Goal: Task Accomplishment & Management: Manage account settings

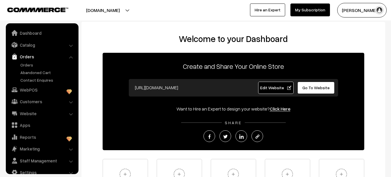
click at [27, 65] on link "Orders" at bounding box center [48, 65] width 58 height 6
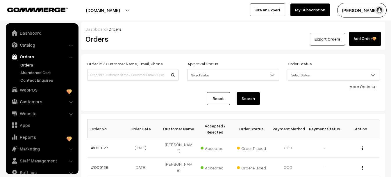
scroll to position [9, 0]
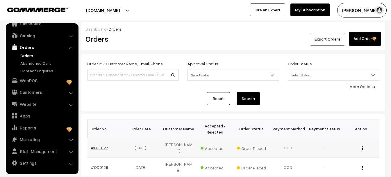
click at [101, 145] on link "#OD0127" at bounding box center [99, 147] width 17 height 5
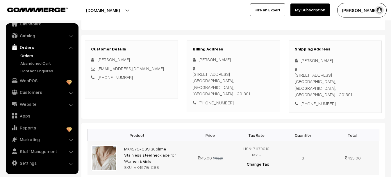
scroll to position [116, 0]
